Goal: Task Accomplishment & Management: Use online tool/utility

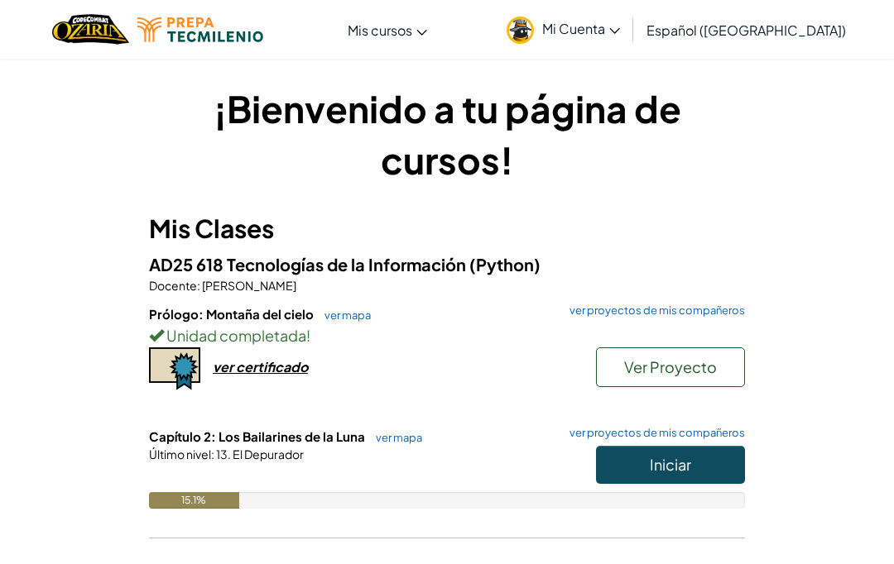
click at [731, 465] on button "Iniciar" at bounding box center [670, 465] width 149 height 38
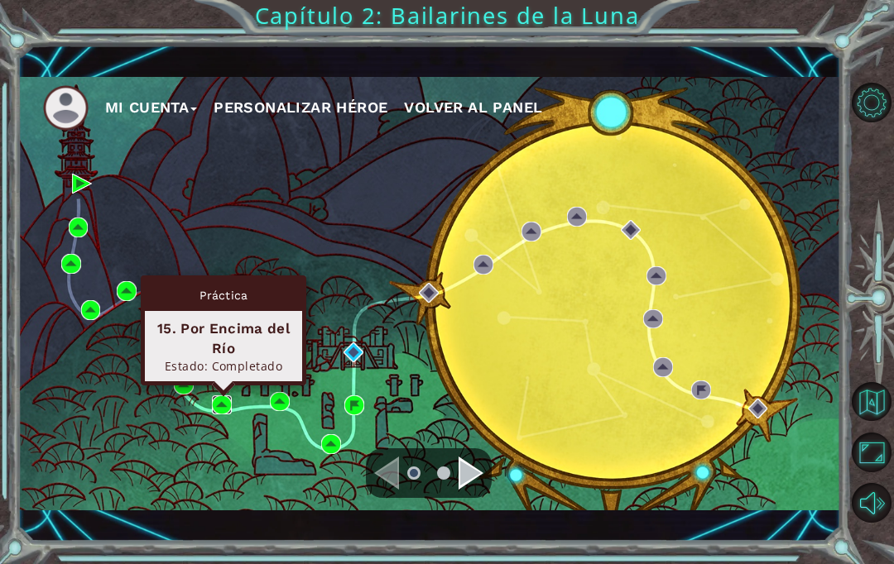
click at [225, 410] on img at bounding box center [222, 405] width 20 height 20
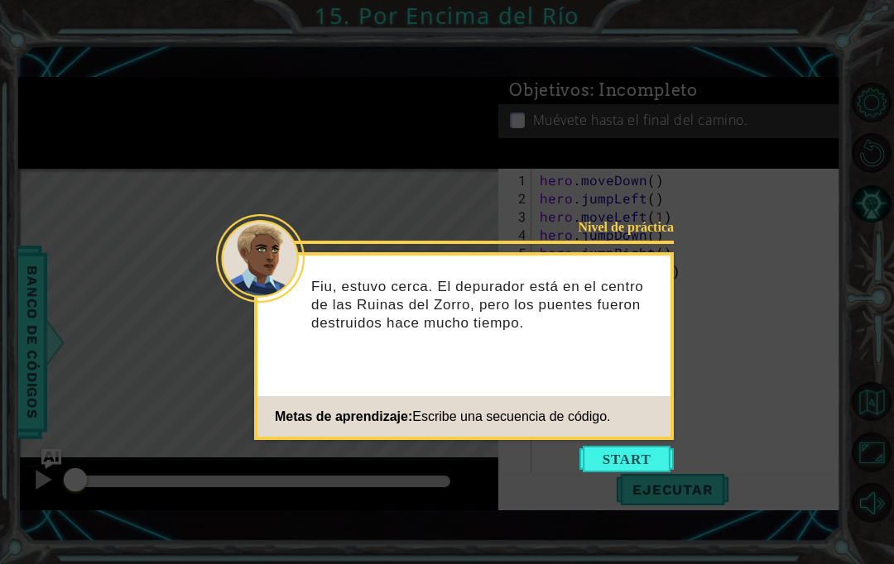
click at [647, 453] on button "Start" at bounding box center [626, 459] width 94 height 26
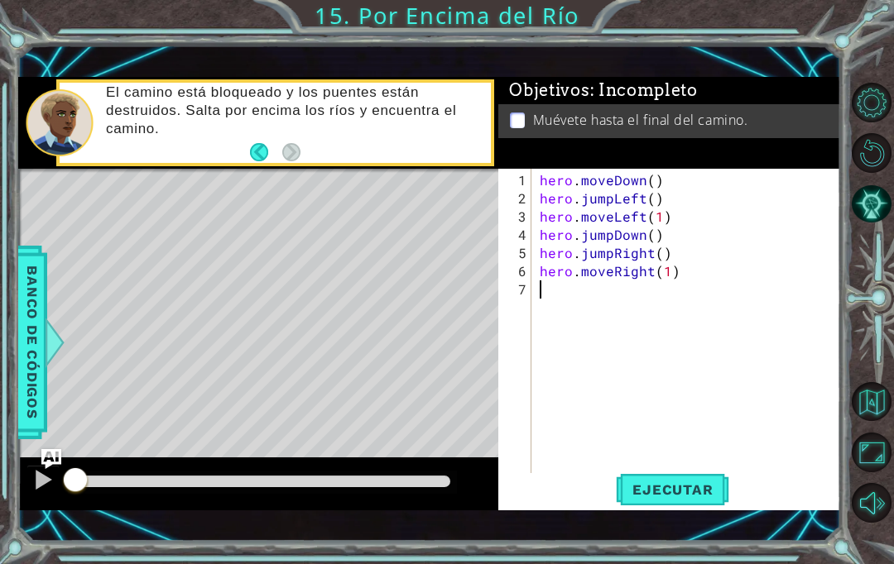
click at [680, 496] on span "Ejecutar" at bounding box center [672, 490] width 113 height 17
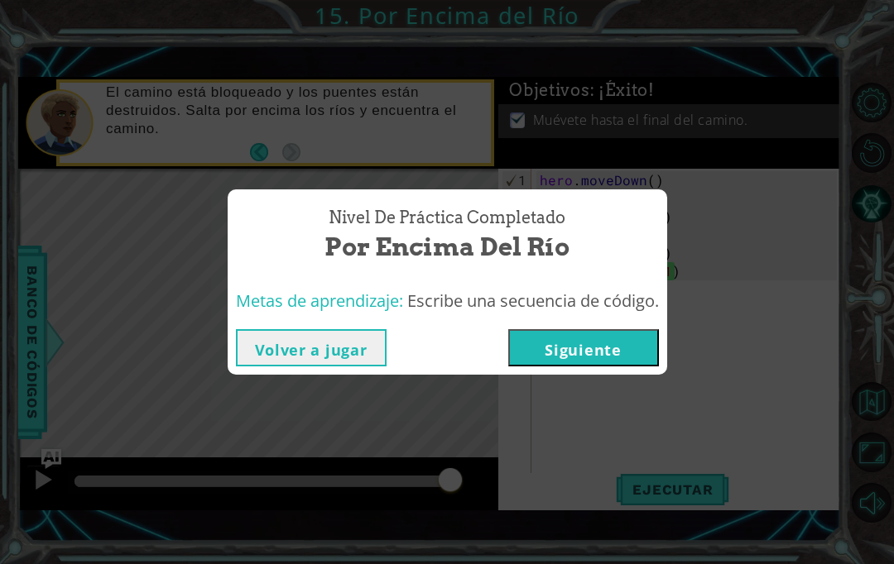
click at [619, 339] on button "Siguiente" at bounding box center [583, 347] width 151 height 37
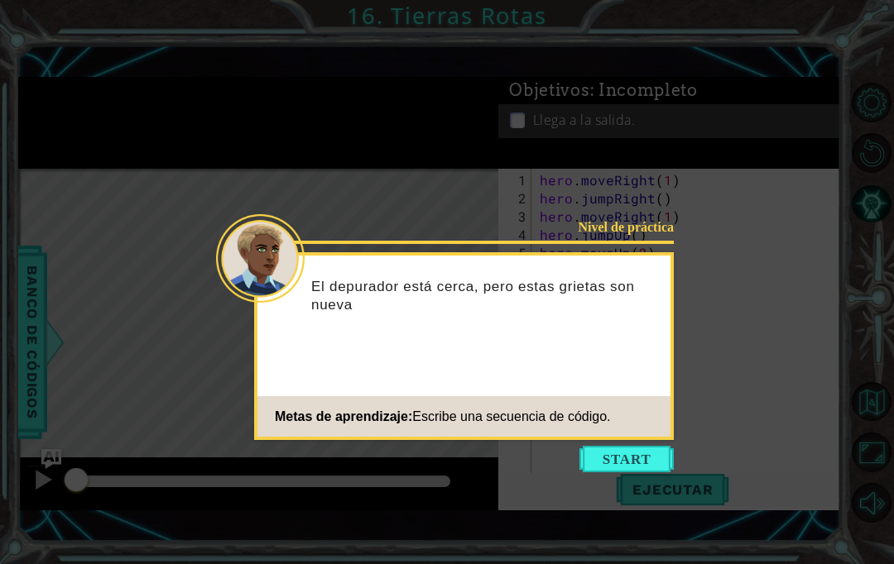
click at [616, 456] on button "Start" at bounding box center [626, 459] width 94 height 26
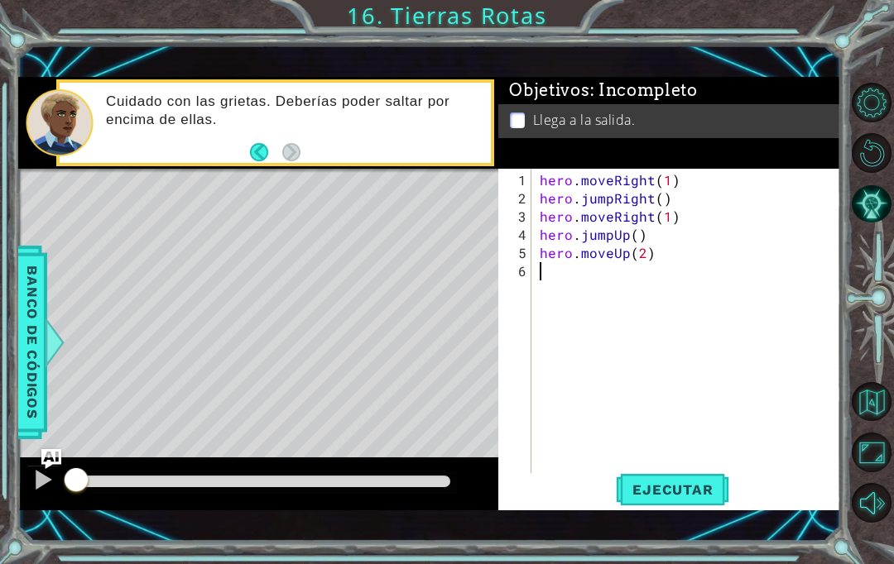
click at [695, 474] on button "Ejecutar" at bounding box center [672, 490] width 113 height 34
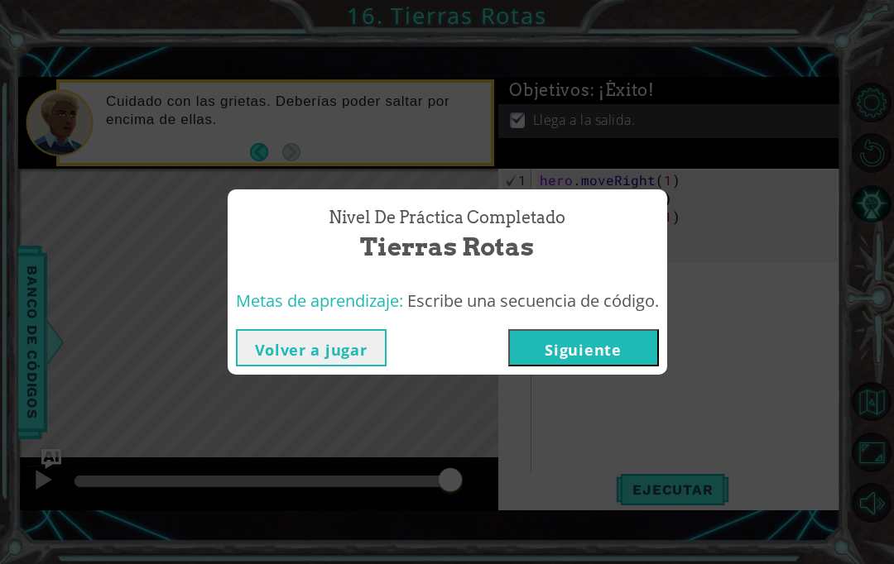
click at [587, 347] on button "Siguiente" at bounding box center [583, 347] width 151 height 37
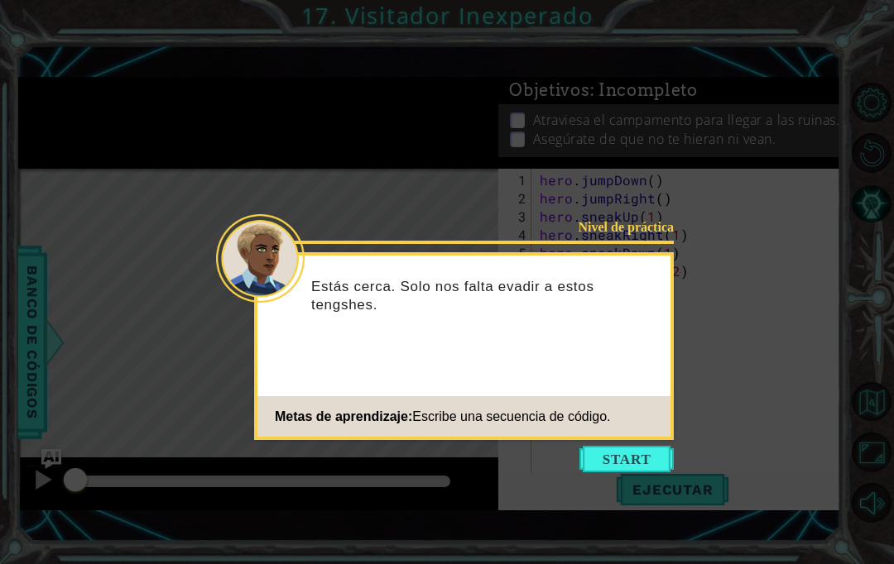
click at [621, 461] on button "Start" at bounding box center [626, 459] width 94 height 26
